Goal: Information Seeking & Learning: Stay updated

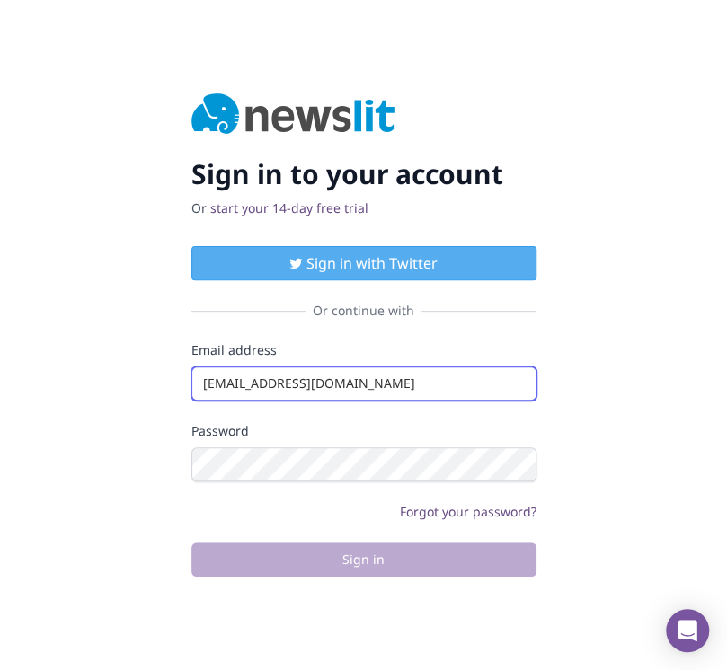
type input "info@startingupgood.info"
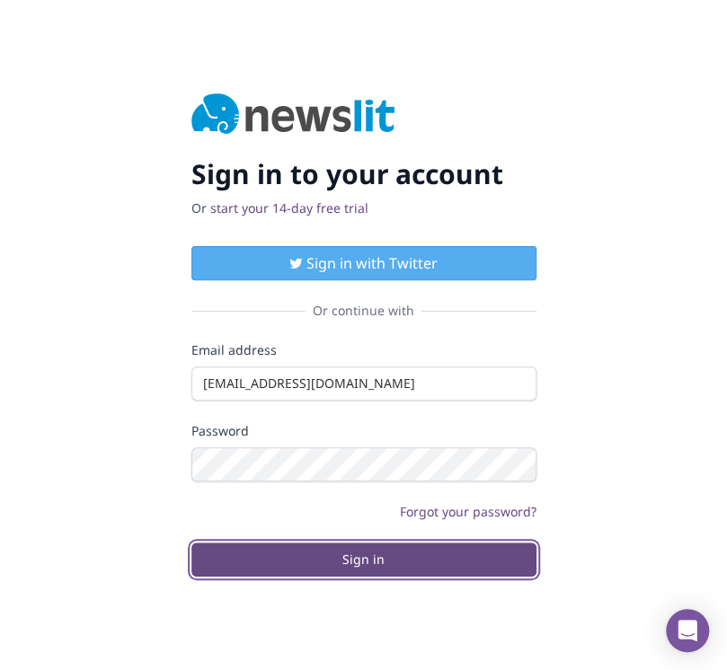
click at [363, 559] on button "Sign in" at bounding box center [363, 560] width 345 height 34
